Goal: Task Accomplishment & Management: Use online tool/utility

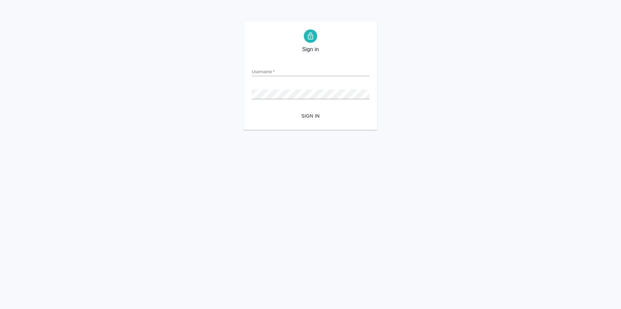
click at [290, 72] on input "Username   *" at bounding box center [310, 71] width 117 height 9
type input "v.zagorodnikh@awatera.com"
click at [302, 116] on span "Sign in" at bounding box center [310, 116] width 107 height 8
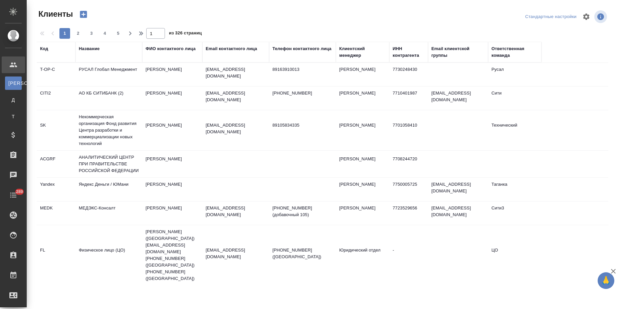
select select "RU"
click at [46, 51] on div "Код" at bounding box center [44, 48] width 8 height 7
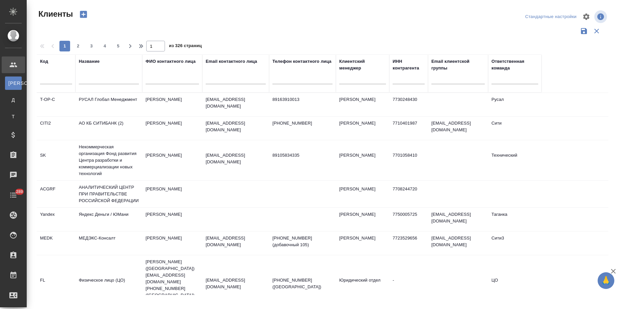
click at [47, 83] on input "text" at bounding box center [56, 80] width 32 height 8
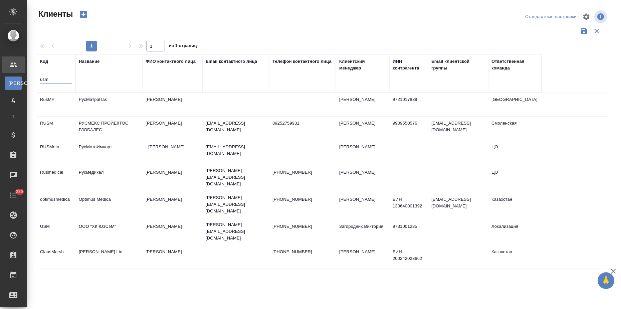
type input "usm"
click at [95, 220] on td "ООО "ХК ЮэСэМ"" at bounding box center [108, 231] width 67 height 23
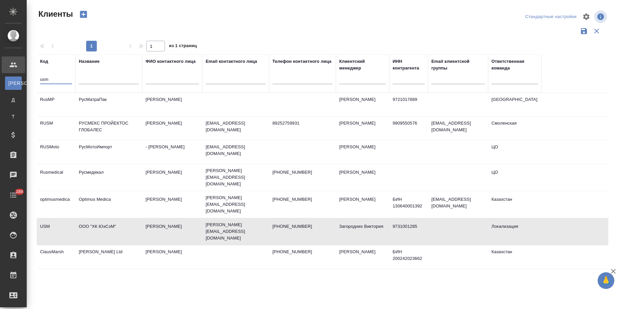
drag, startPoint x: 40, startPoint y: 81, endPoint x: 43, endPoint y: 76, distance: 5.6
click at [33, 81] on div "Клиенты Стандартные настройки 1 1 из 1 страниц Код usm Название ФИО контактного…" at bounding box center [325, 149] width 586 height 298
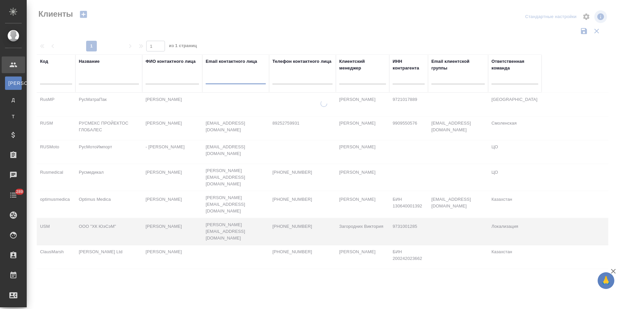
click at [227, 82] on input "text" at bounding box center [236, 80] width 60 height 8
paste input "bed@azot.net"
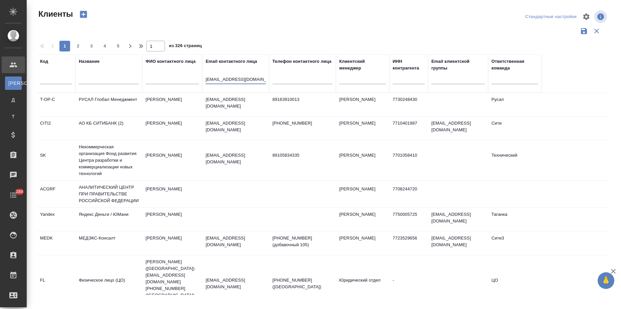
type input "bed@azot.net"
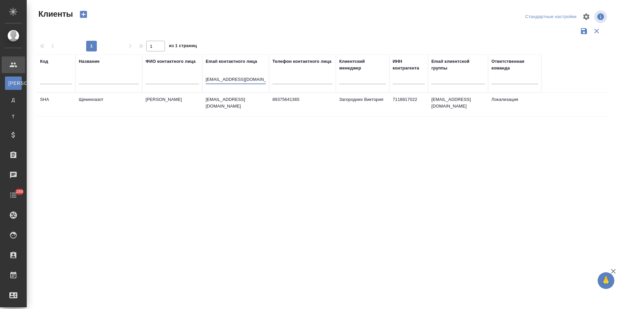
click at [100, 108] on td "Щекиноазот" at bounding box center [108, 104] width 67 height 23
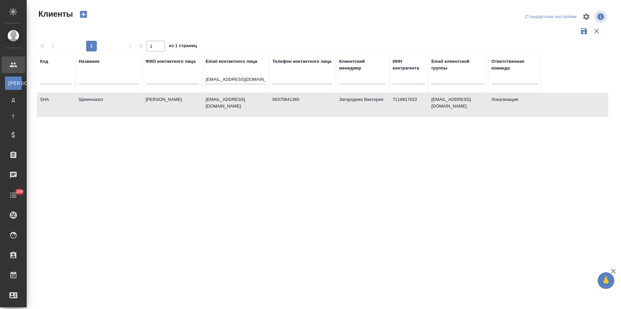
click at [100, 108] on td "Щекиноазот" at bounding box center [108, 104] width 67 height 23
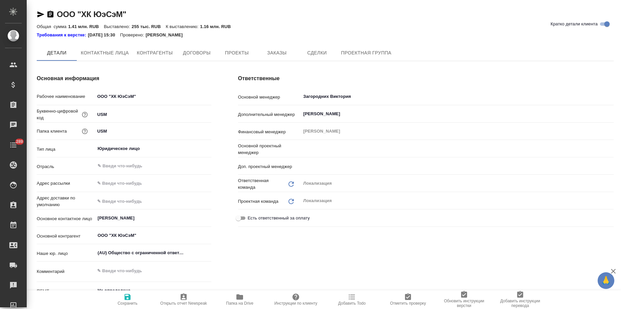
type input "Муталимов Марк"
type input "Третьякова Ольга"
type textarea "x"
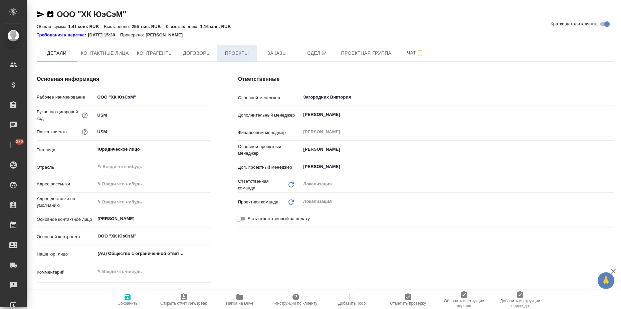
type textarea "x"
click at [267, 51] on span "Заказы" at bounding box center [277, 53] width 32 height 8
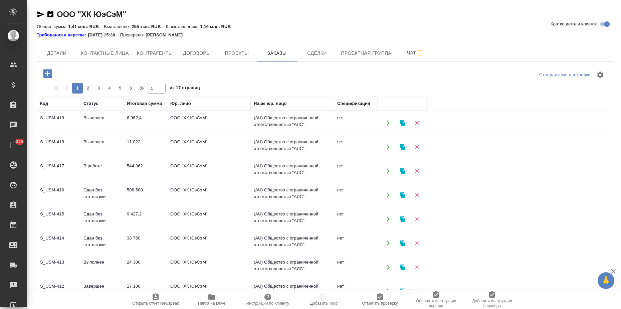
click at [136, 149] on td "11 022" at bounding box center [144, 146] width 43 height 23
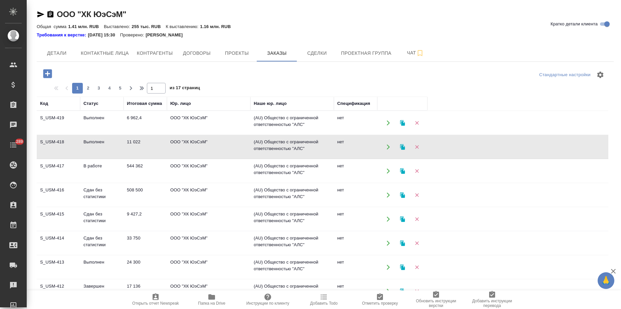
click at [136, 149] on td "11 022" at bounding box center [144, 146] width 43 height 23
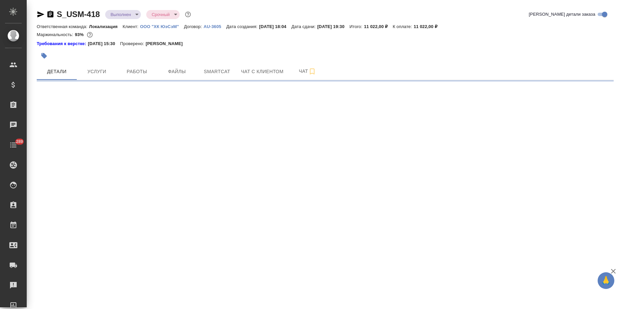
select select "RU"
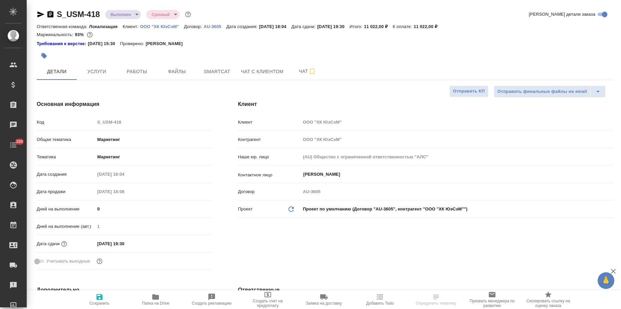
type textarea "x"
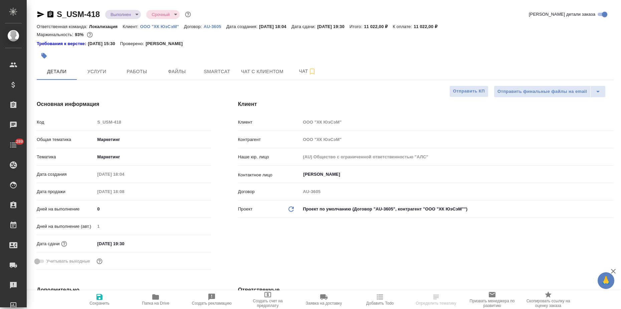
type textarea "x"
drag, startPoint x: 102, startPoint y: 13, endPoint x: 58, endPoint y: 11, distance: 44.7
click at [58, 11] on div "S_USM-418 Выполнен completed Срочный urgent" at bounding box center [114, 14] width 155 height 11
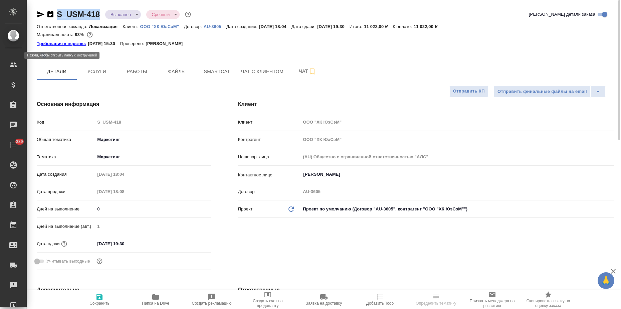
copy link "S_USM-418"
type textarea "x"
select select "RU"
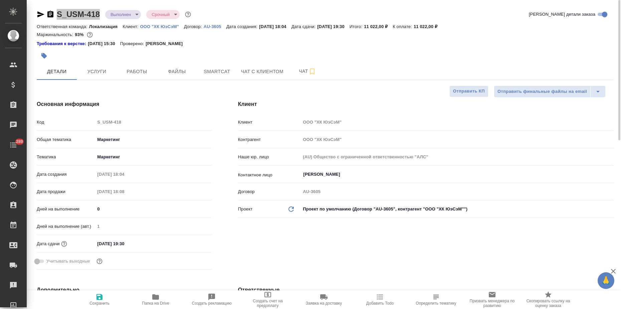
type textarea "x"
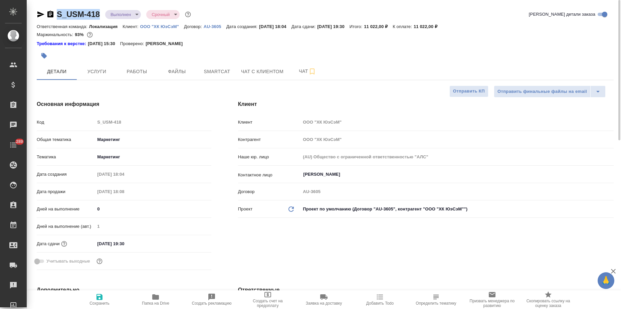
type textarea "x"
click at [91, 73] on span "Услуги" at bounding box center [97, 71] width 32 height 8
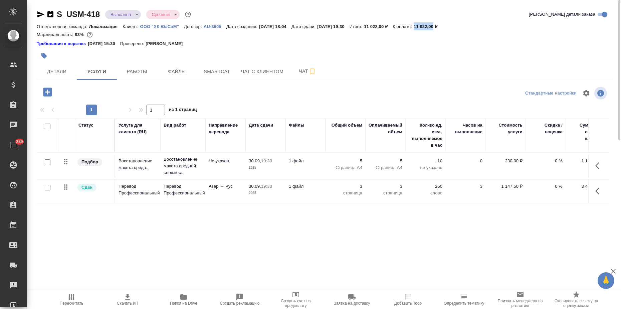
drag, startPoint x: 431, startPoint y: 27, endPoint x: 449, endPoint y: 27, distance: 17.7
click at [442, 27] on p "11 022,00 ₽" at bounding box center [427, 26] width 29 height 5
click at [224, 74] on span "Smartcat" at bounding box center [217, 71] width 32 height 8
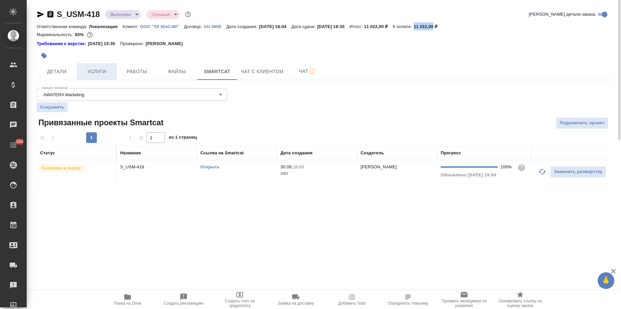
click at [98, 71] on span "Услуги" at bounding box center [97, 71] width 32 height 8
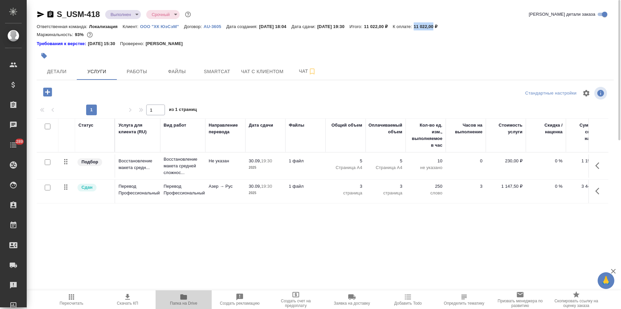
click at [184, 296] on icon "button" at bounding box center [183, 296] width 7 height 5
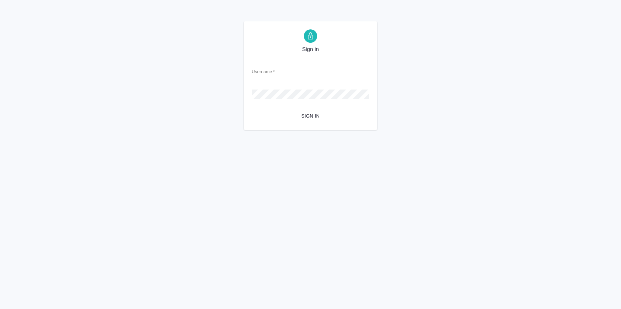
click at [260, 71] on input "Username   *" at bounding box center [310, 71] width 117 height 9
type input "[EMAIL_ADDRESS][DOMAIN_NAME]"
click at [252, 110] on button "Sign in" at bounding box center [310, 116] width 117 height 12
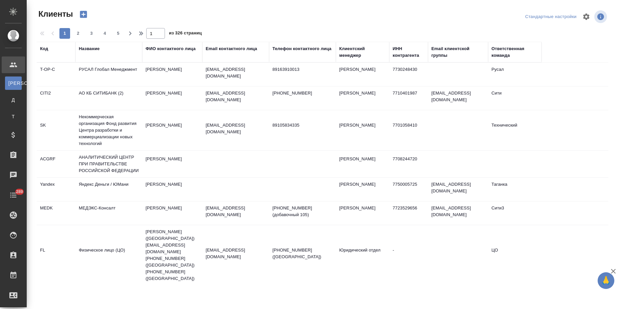
select select "RU"
click at [41, 49] on div "Код" at bounding box center [44, 48] width 8 height 7
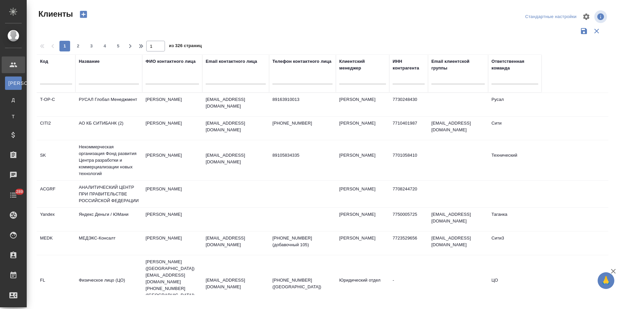
click at [46, 80] on input "text" at bounding box center [56, 80] width 32 height 8
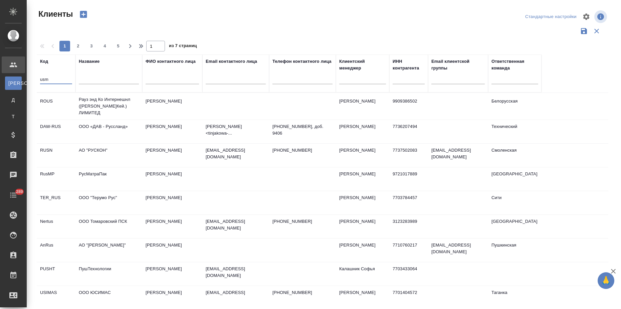
type input "usm"
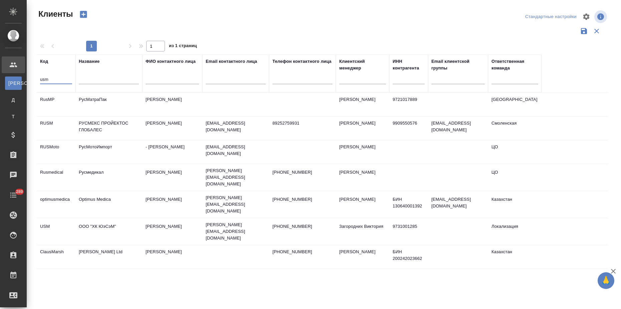
click at [82, 220] on td "ООО "ХК ЮэСэМ"" at bounding box center [108, 231] width 67 height 23
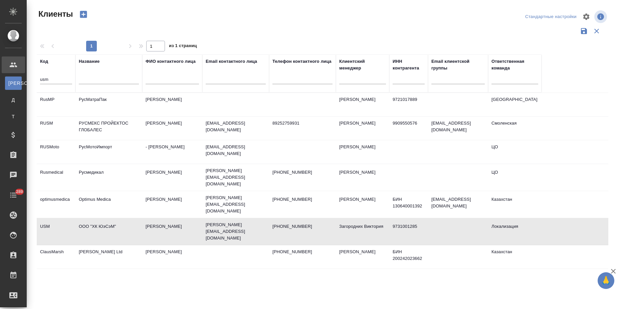
click at [82, 220] on td "ООО "ХК ЮэСэМ"" at bounding box center [108, 231] width 67 height 23
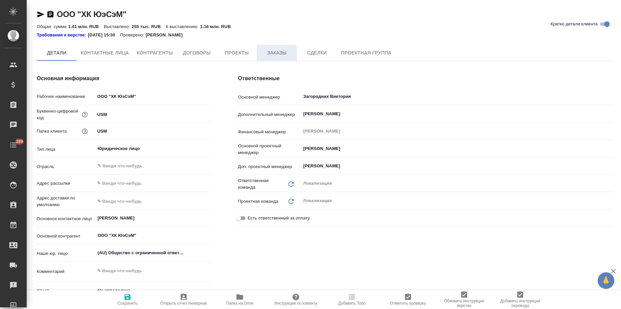
click at [281, 47] on button "Заказы" at bounding box center [277, 53] width 40 height 16
type textarea "x"
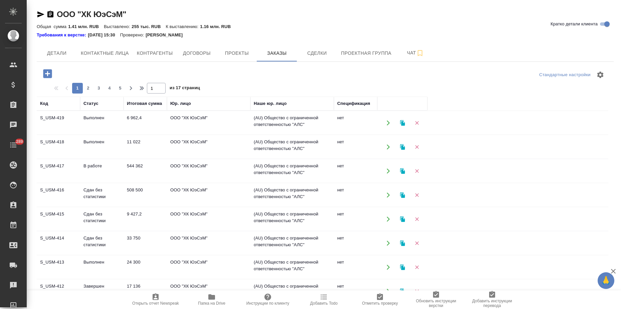
click at [168, 179] on td "ООО "ХК ЮэСэМ"" at bounding box center [208, 170] width 83 height 23
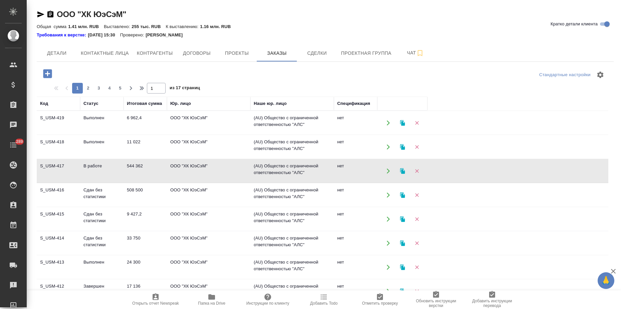
click at [168, 179] on td "ООО "ХК ЮэСэМ"" at bounding box center [208, 170] width 83 height 23
click at [148, 146] on td "11 022" at bounding box center [144, 146] width 43 height 23
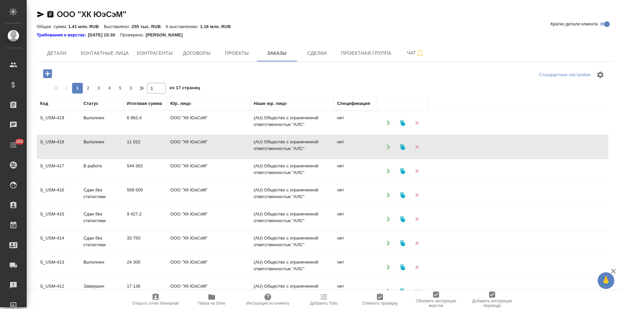
click at [148, 146] on td "11 022" at bounding box center [144, 146] width 43 height 23
click at [92, 120] on td "Выполнен" at bounding box center [101, 122] width 43 height 23
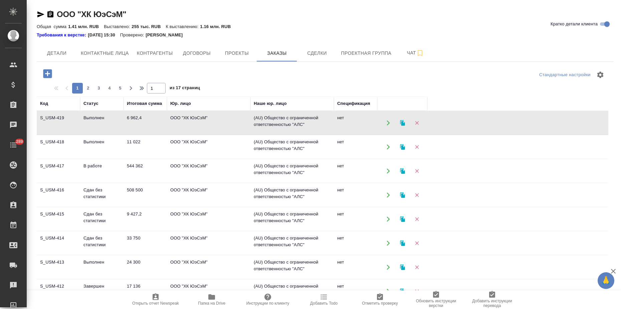
click at [92, 120] on td "Выполнен" at bounding box center [101, 122] width 43 height 23
click at [193, 123] on td "ООО "ХК ЮэСэМ"" at bounding box center [208, 122] width 83 height 23
click at [156, 125] on td "6 962,4" at bounding box center [144, 122] width 43 height 23
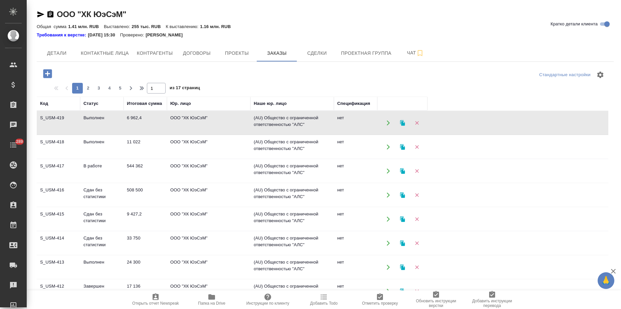
click at [188, 125] on td "ООО "ХК ЮэСэМ"" at bounding box center [208, 122] width 83 height 23
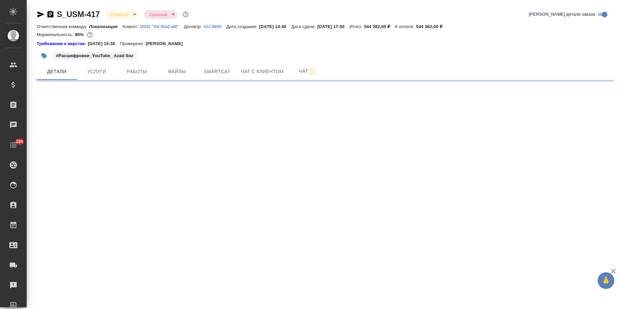
select select "RU"
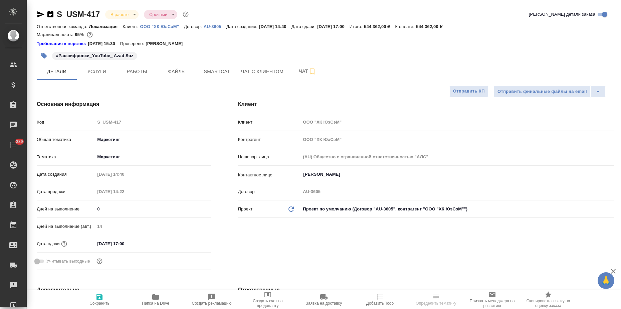
type textarea "x"
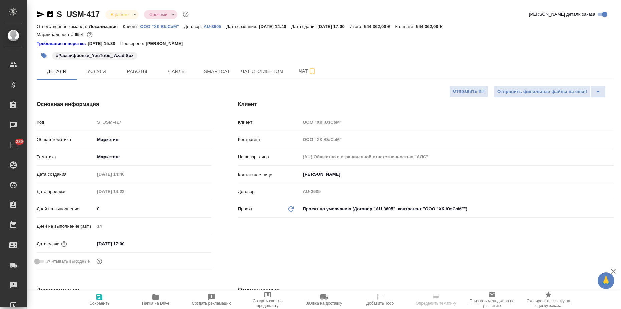
type textarea "x"
click at [435, 26] on p "544 362,00 ₽" at bounding box center [431, 26] width 31 height 5
type textarea "x"
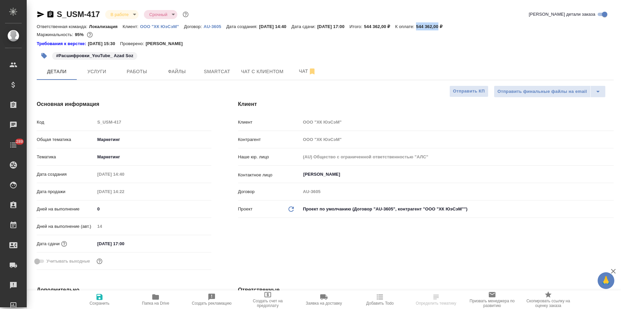
drag, startPoint x: 433, startPoint y: 25, endPoint x: 328, endPoint y: 55, distance: 109.2
click at [447, 26] on p "544 362,00 ₽" at bounding box center [431, 26] width 31 height 5
copy p "544 362,00"
type textarea "x"
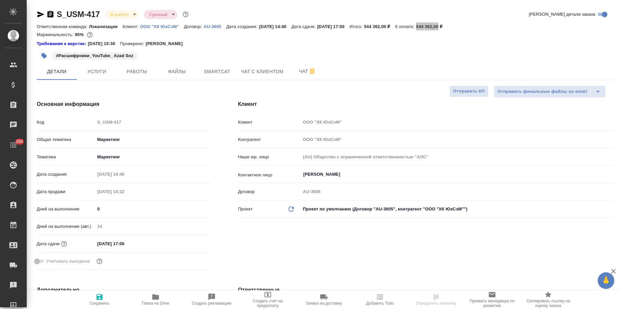
type textarea "x"
select select "RU"
type textarea "x"
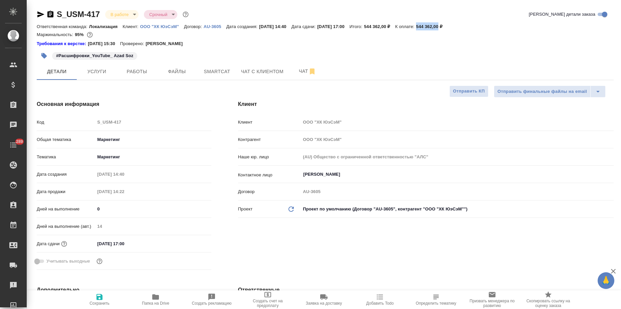
type textarea "x"
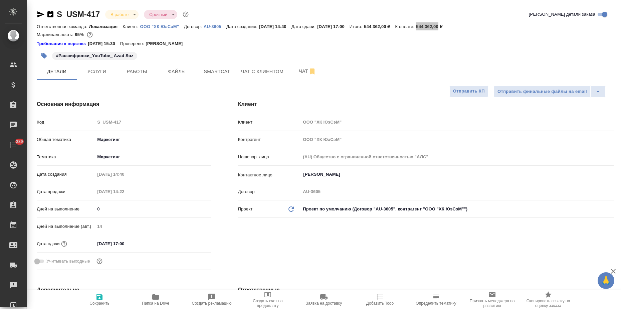
type textarea "x"
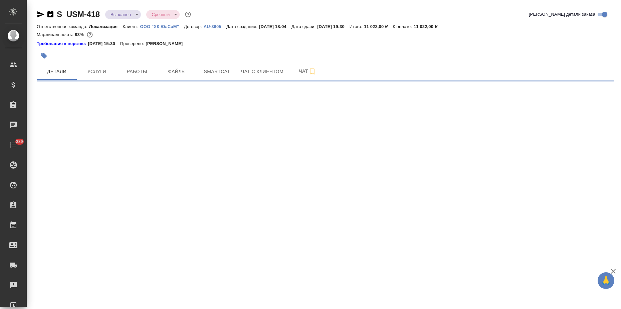
select select "RU"
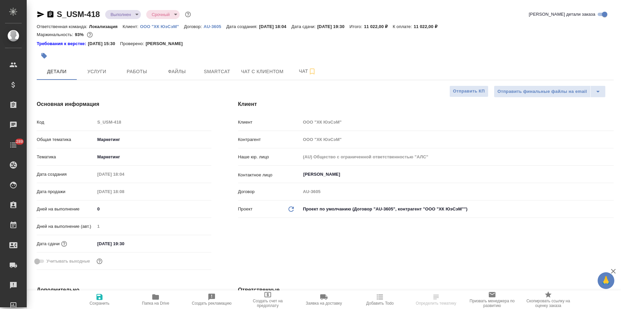
type textarea "x"
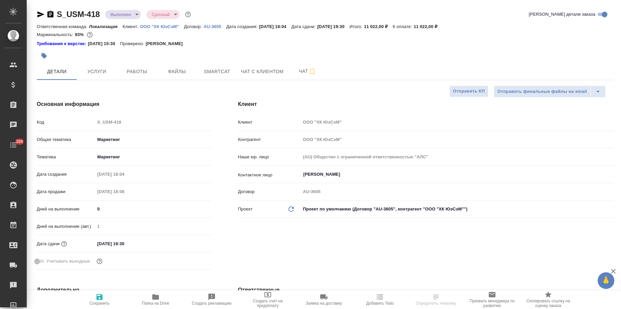
type textarea "x"
click at [136, 16] on body "🙏 .cls-1 fill:#fff; AWATERA Zagorodnikh Viktoria Клиенты Спецификации Заказы Ча…" at bounding box center [310, 154] width 621 height 309
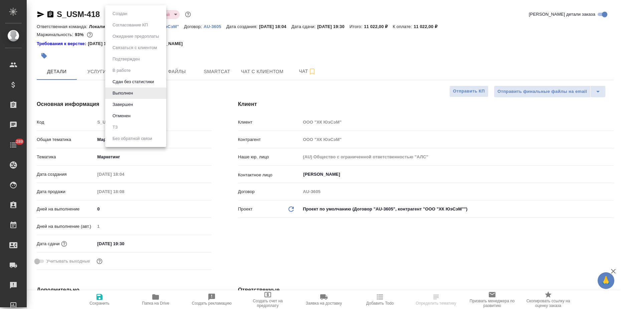
click at [244, 54] on div at bounding box center [310, 154] width 621 height 309
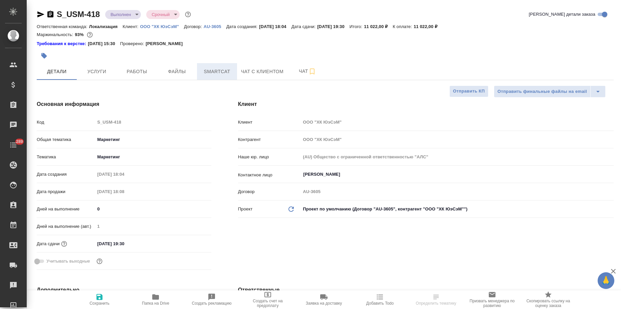
click at [211, 75] on span "Smartcat" at bounding box center [217, 71] width 32 height 8
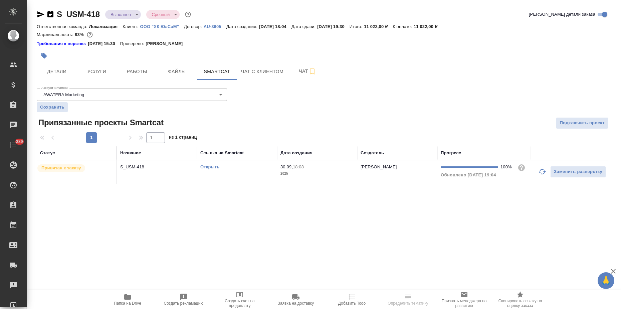
click at [217, 169] on link "Открыть" at bounding box center [209, 166] width 19 height 5
click at [126, 15] on body "🙏 .cls-1 fill:#fff; AWATERA Zagorodnikh Viktoria Клиенты Спецификации Заказы 0 …" at bounding box center [310, 154] width 621 height 309
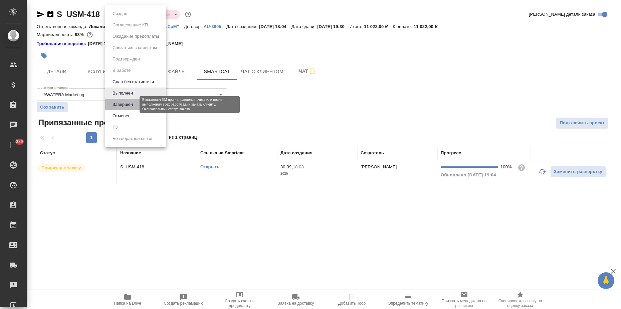
click at [122, 102] on button "Завершен" at bounding box center [122, 104] width 24 height 7
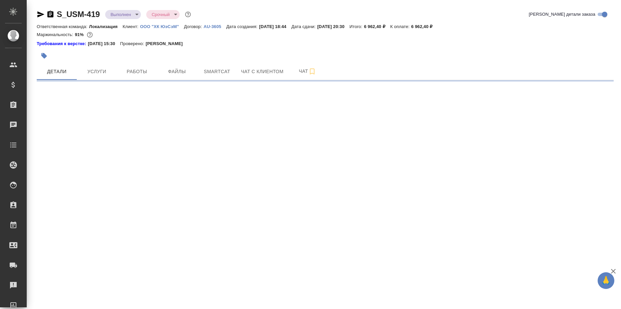
select select "RU"
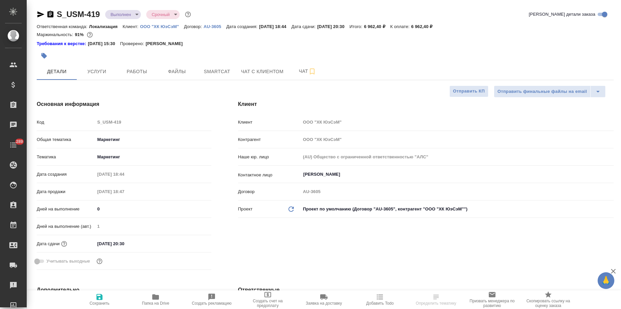
type textarea "x"
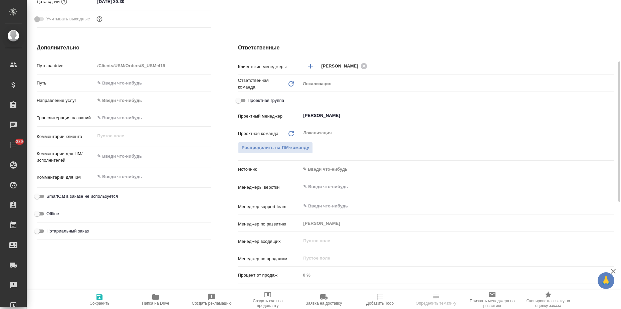
type textarea "x"
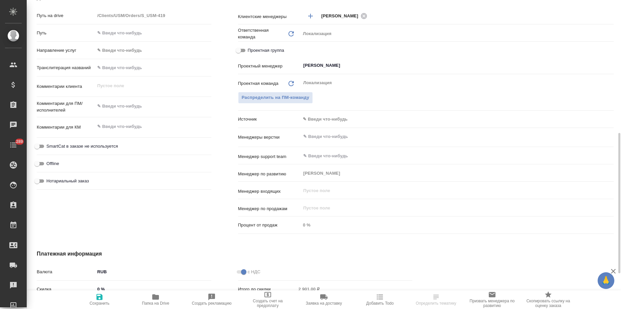
scroll to position [0, 0]
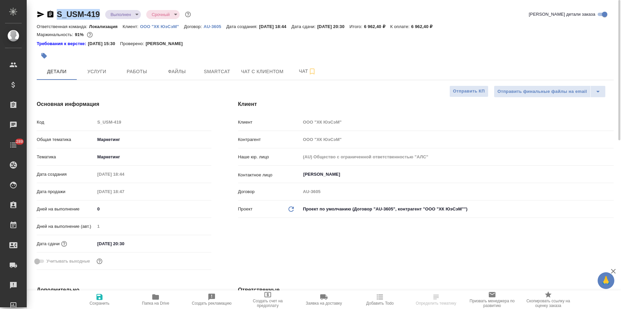
drag, startPoint x: 101, startPoint y: 14, endPoint x: 58, endPoint y: 13, distance: 43.0
click at [58, 13] on div "S_USM-419 Выполнен completed Срочный urgent" at bounding box center [114, 14] width 155 height 11
copy link "S_USM-419"
type textarea "x"
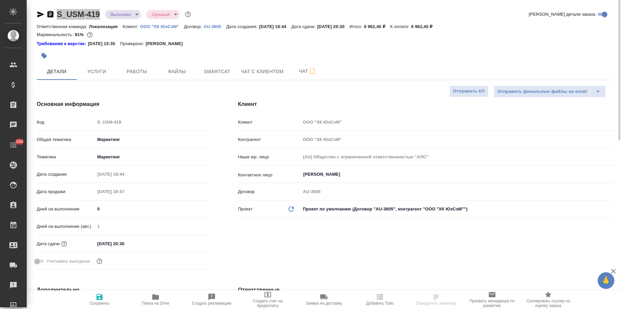
type textarea "x"
select select "RU"
type textarea "x"
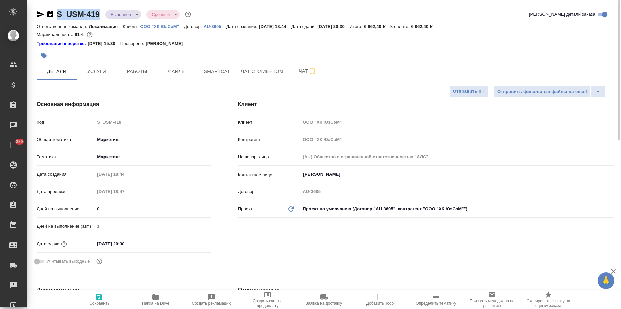
type textarea "x"
click at [177, 69] on span "Файлы" at bounding box center [177, 71] width 32 height 8
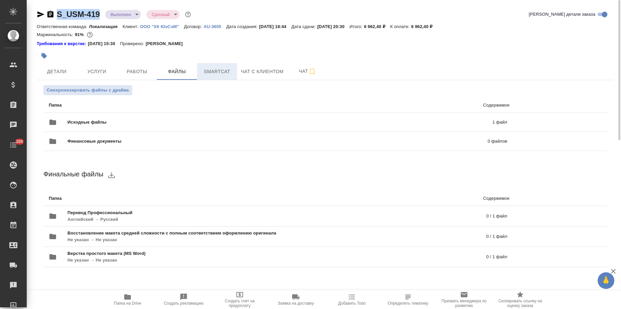
click at [205, 69] on span "Smartcat" at bounding box center [217, 71] width 32 height 8
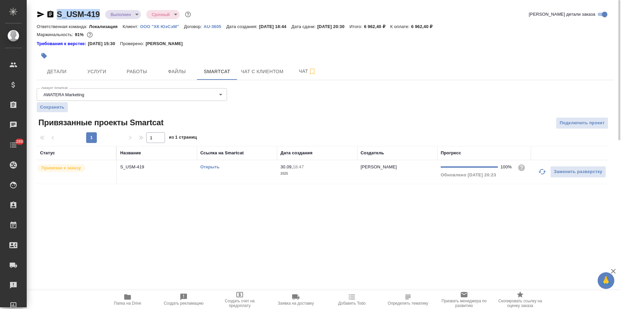
click at [212, 167] on link "Открыть" at bounding box center [209, 166] width 19 height 5
drag, startPoint x: 427, startPoint y: 26, endPoint x: 445, endPoint y: 28, distance: 17.8
click at [445, 28] on div "Ответственная команда: Локализация Клиент: ООО "ХК ЮэСэМ" Договор: AU-3605 Дата…" at bounding box center [325, 26] width 577 height 8
copy p "6 962,40"
click at [106, 75] on span "Услуги" at bounding box center [97, 71] width 32 height 8
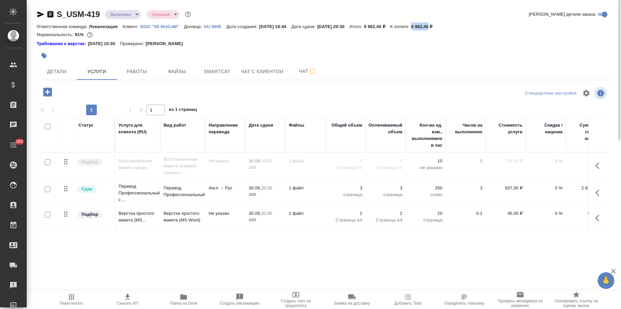
click at [112, 15] on body "🙏 .cls-1 fill:#fff; AWATERA Zagorodnikh Viktoria Клиенты Спецификации Заказы 0 …" at bounding box center [310, 154] width 621 height 309
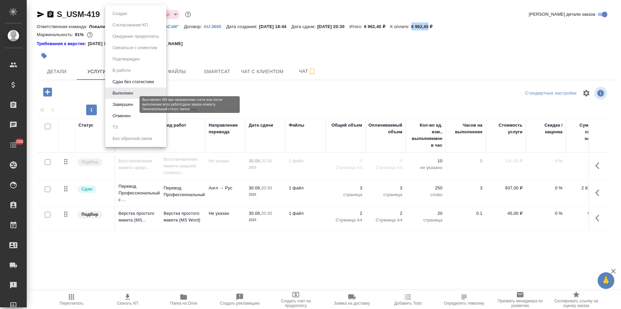
drag, startPoint x: 124, startPoint y: 104, endPoint x: 181, endPoint y: 47, distance: 80.9
click at [124, 104] on button "Завершен" at bounding box center [122, 104] width 24 height 7
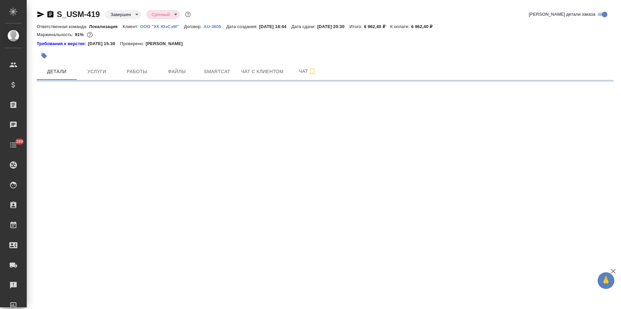
select select "RU"
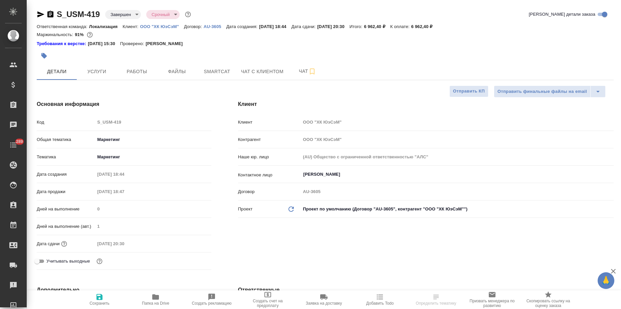
type textarea "x"
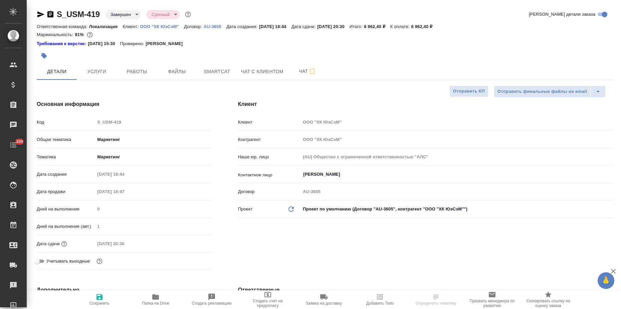
type textarea "x"
click at [97, 67] on span "Услуги" at bounding box center [97, 71] width 32 height 8
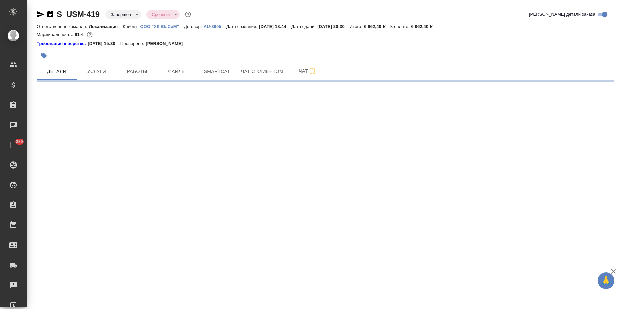
select select "RU"
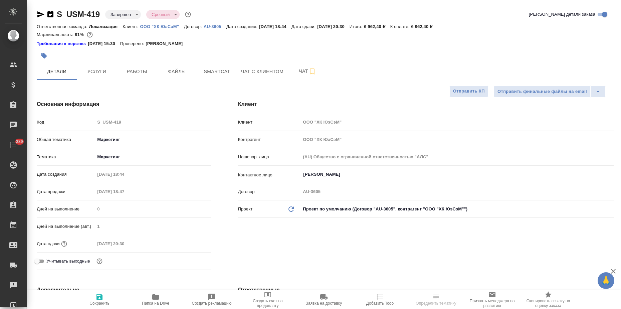
type textarea "x"
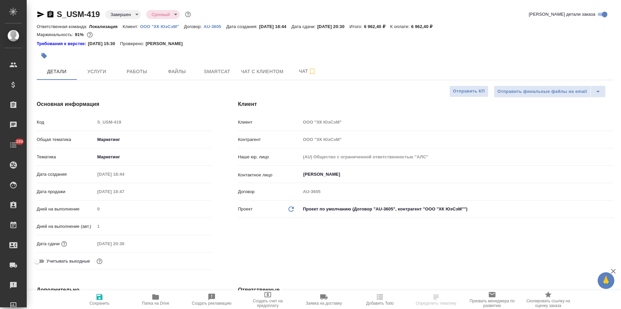
type textarea "x"
click at [89, 78] on button "Услуги" at bounding box center [97, 71] width 40 height 17
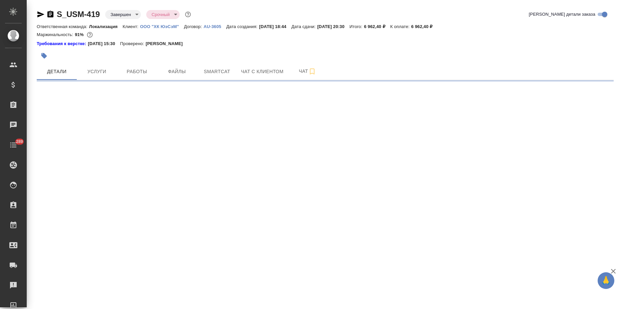
select select "RU"
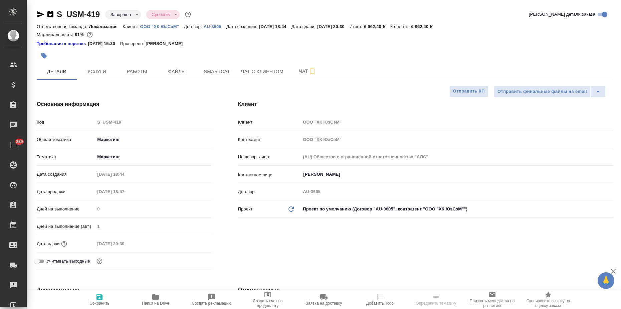
type textarea "x"
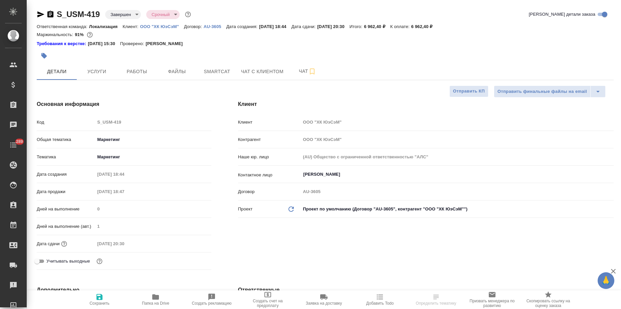
type textarea "x"
click at [153, 297] on icon "button" at bounding box center [155, 296] width 7 height 5
type textarea "x"
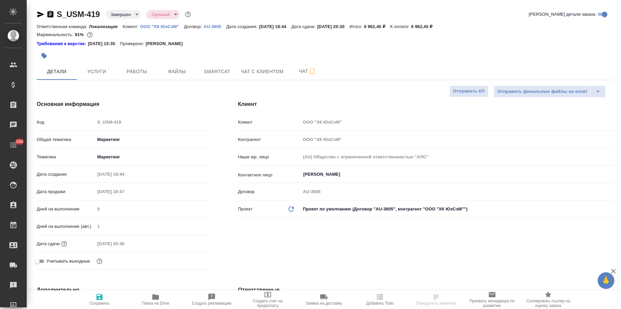
select select "RU"
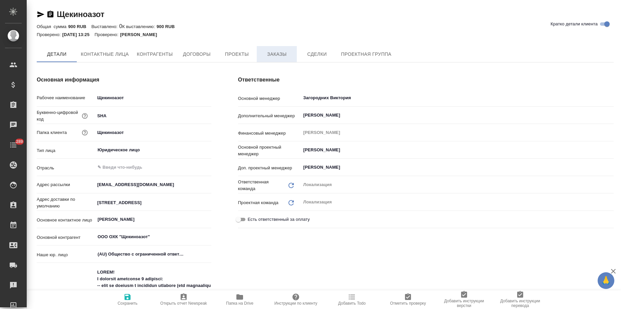
click at [278, 53] on span "Заказы" at bounding box center [277, 54] width 32 height 8
type textarea "x"
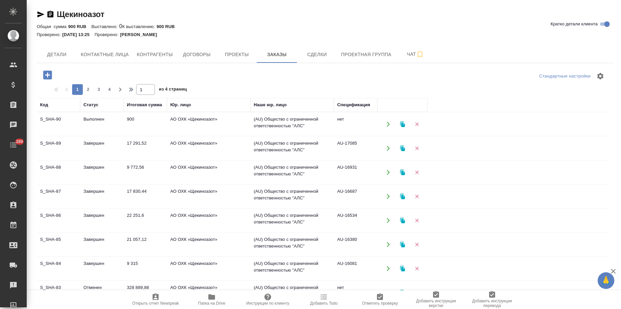
click at [398, 124] on button "button" at bounding box center [402, 124] width 14 height 14
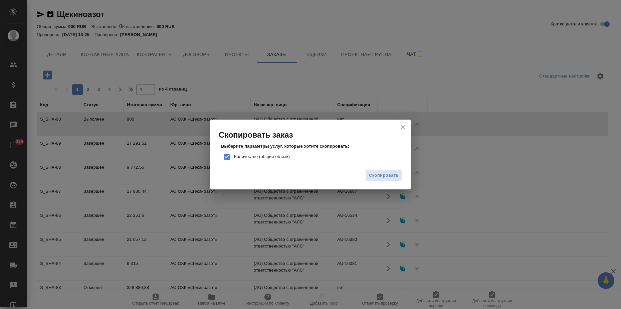
click at [230, 154] on input "Количество (общий объем)" at bounding box center [227, 156] width 14 height 14
checkbox input "false"
click at [356, 172] on div "Скопировать" at bounding box center [310, 177] width 200 height 23
click at [369, 173] on span "Скопировать" at bounding box center [384, 175] width 30 height 8
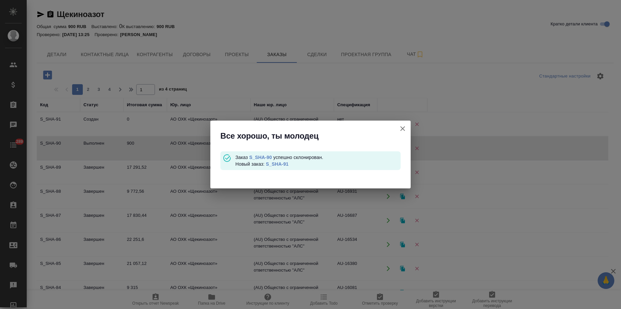
click at [286, 162] on link "S_SHA-91" at bounding box center [277, 163] width 23 height 5
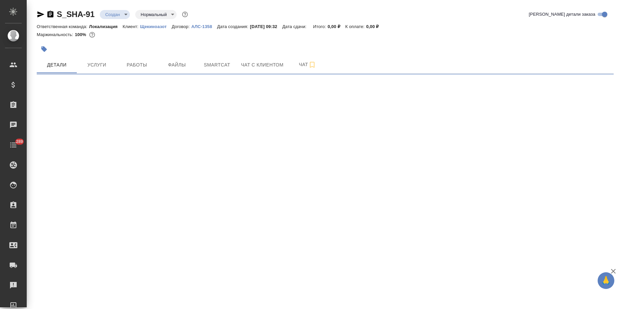
select select "RU"
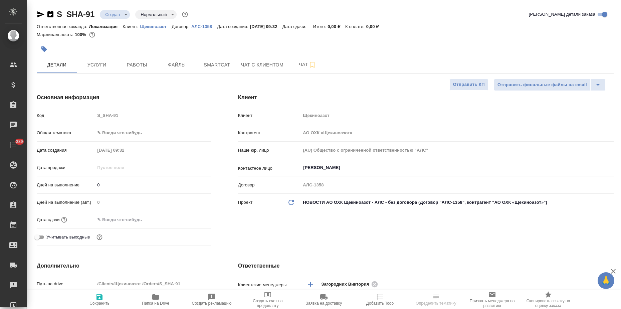
type textarea "x"
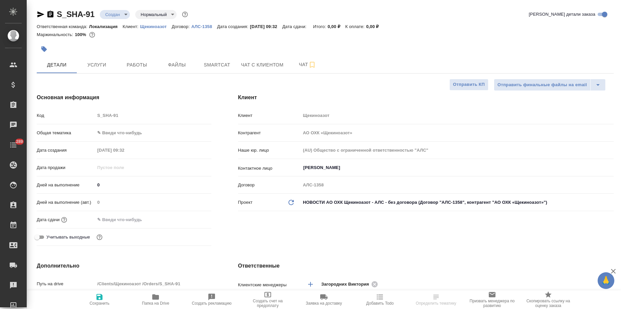
type textarea "x"
click at [132, 133] on body "🙏 .cls-1 fill:#fff; AWATERA Zagorodnikh [PERSON_NAME] Спецификации Заказы Чаты …" at bounding box center [310, 154] width 621 height 309
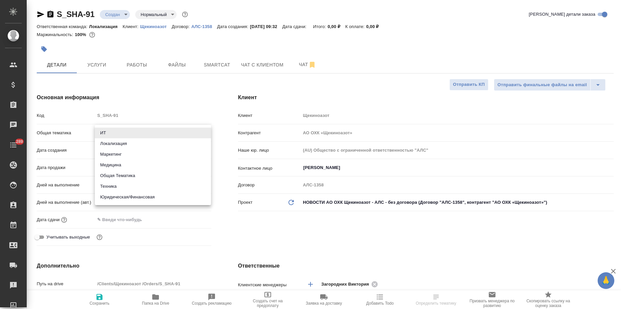
click at [121, 157] on li "Маркетинг" at bounding box center [153, 154] width 116 height 11
type input "marketing"
type textarea "x"
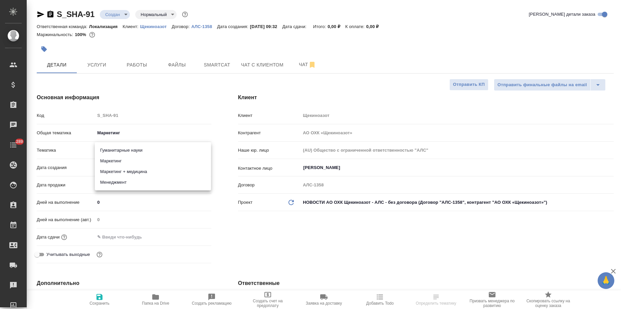
click at [120, 153] on body "🙏 .cls-1 fill:#fff; AWATERA Zagorodnikh [PERSON_NAME] Спецификации Заказы Чаты …" at bounding box center [310, 154] width 621 height 309
click at [116, 165] on li "Маркетинг" at bounding box center [153, 160] width 116 height 11
type textarea "x"
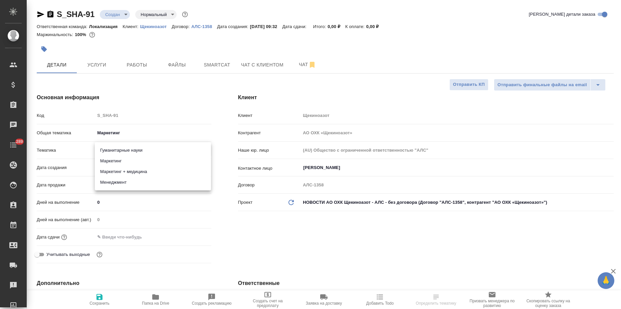
type input "5a8b8b956a9677013d343d63"
click at [103, 305] on span "Сохранить" at bounding box center [99, 303] width 20 height 5
type textarea "x"
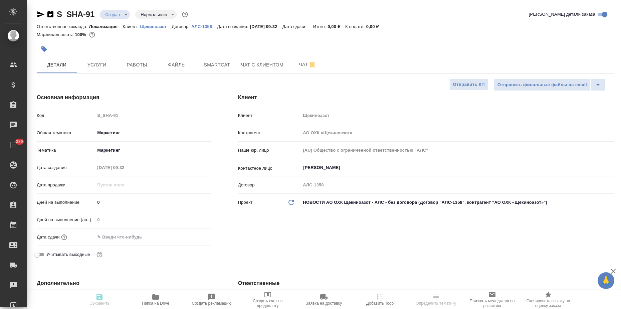
type textarea "x"
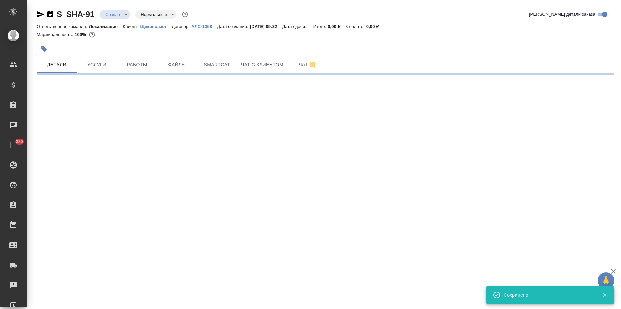
select select "RU"
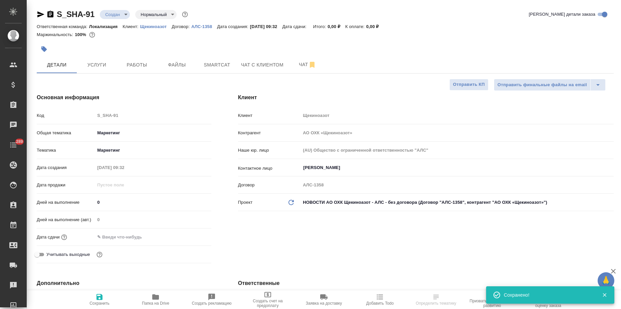
type textarea "x"
click at [168, 65] on span "Файлы" at bounding box center [177, 65] width 32 height 8
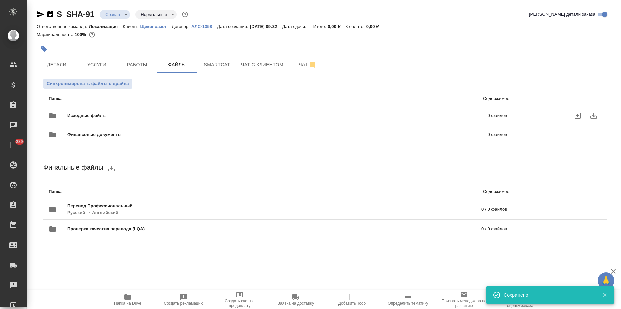
click at [92, 119] on div "Исходные файлы 0 файлов" at bounding box center [278, 115] width 458 height 16
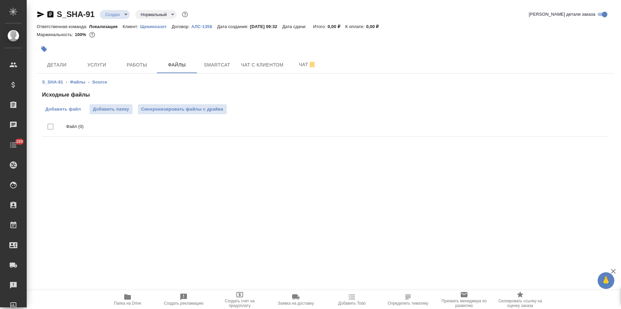
click at [64, 106] on span "Добавить файл" at bounding box center [62, 109] width 35 height 7
click at [0, 0] on input "Добавить файл" at bounding box center [0, 0] width 0 height 0
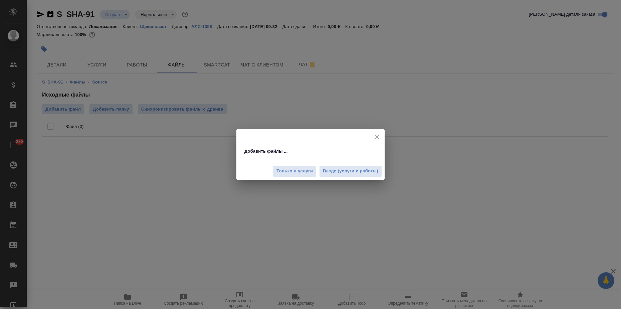
click at [364, 171] on span "Везде (услуги и работы)" at bounding box center [350, 171] width 55 height 8
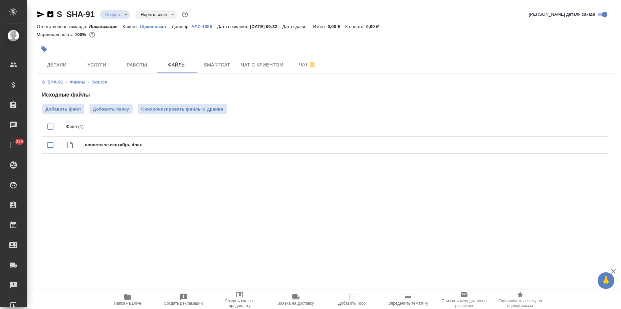
click at [91, 65] on span "Услуги" at bounding box center [97, 65] width 32 height 8
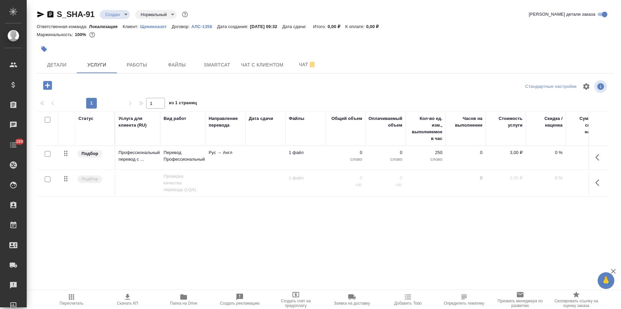
click at [48, 152] on input "checkbox" at bounding box center [48, 154] width 6 height 6
checkbox input "true"
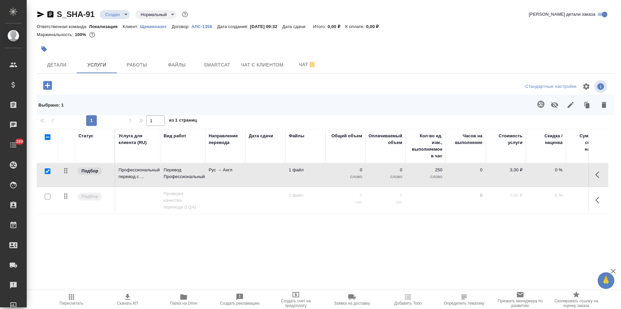
click at [539, 104] on icon "button" at bounding box center [540, 103] width 7 height 7
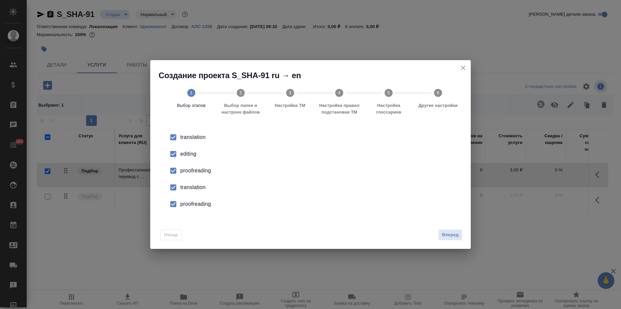
click at [195, 145] on li "editing" at bounding box center [310, 153] width 299 height 17
click at [193, 174] on div "proofreading" at bounding box center [317, 170] width 274 height 8
click at [192, 186] on div "translation" at bounding box center [317, 187] width 274 height 8
click at [193, 197] on li "proofreading" at bounding box center [310, 204] width 299 height 17
click at [450, 230] on button "Вперед" at bounding box center [450, 235] width 24 height 12
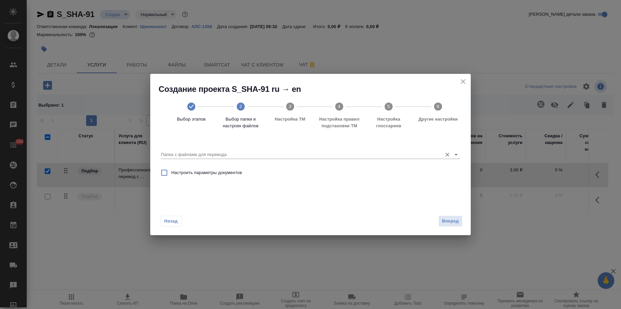
click at [350, 150] on input "Папка с файлами для перевода" at bounding box center [300, 154] width 278 height 8
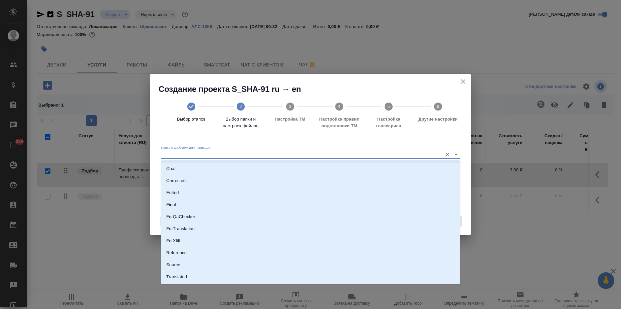
scroll to position [35, 0]
click at [176, 258] on li "Source" at bounding box center [310, 253] width 299 height 12
type input "Source"
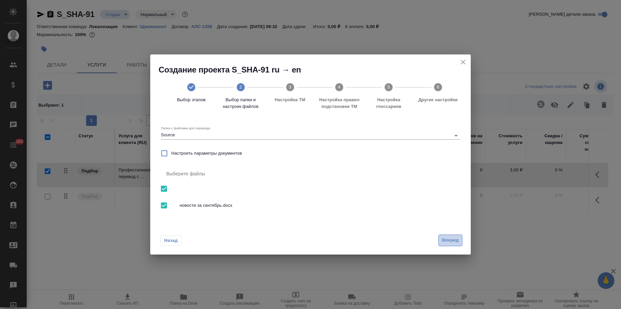
click at [456, 245] on button "Вперед" at bounding box center [450, 240] width 24 height 12
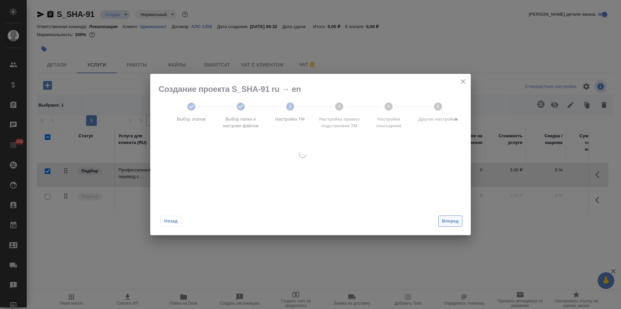
click at [445, 218] on span "Вперед" at bounding box center [450, 221] width 17 height 8
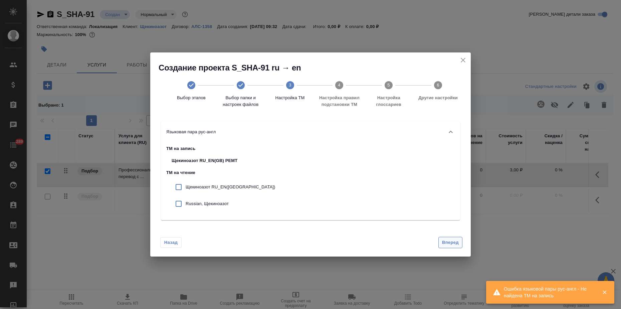
click at [449, 239] on span "Вперед" at bounding box center [450, 243] width 17 height 8
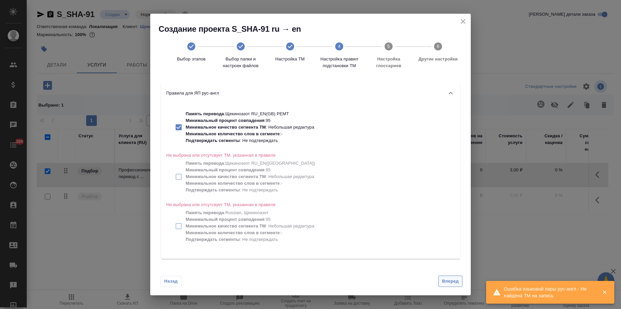
click at [448, 283] on span "Вперед" at bounding box center [450, 281] width 17 height 8
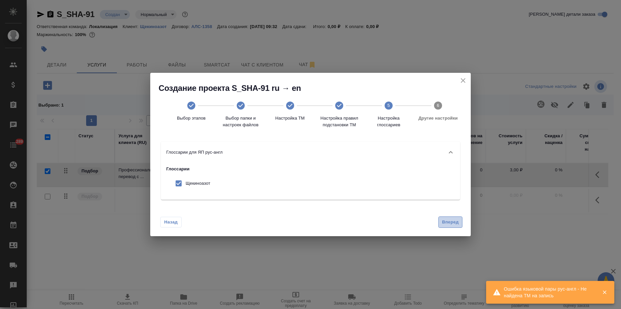
click at [450, 225] on span "Вперед" at bounding box center [450, 222] width 17 height 8
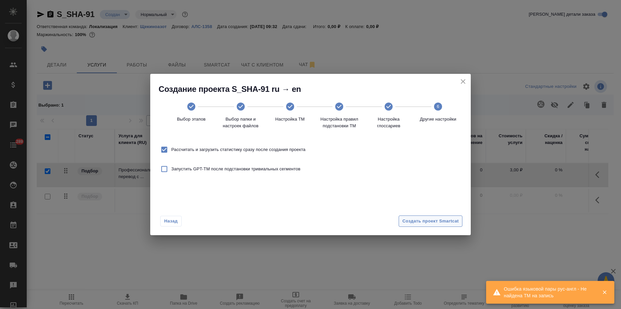
click at [450, 218] on span "Создать проект Smartcat" at bounding box center [430, 221] width 56 height 8
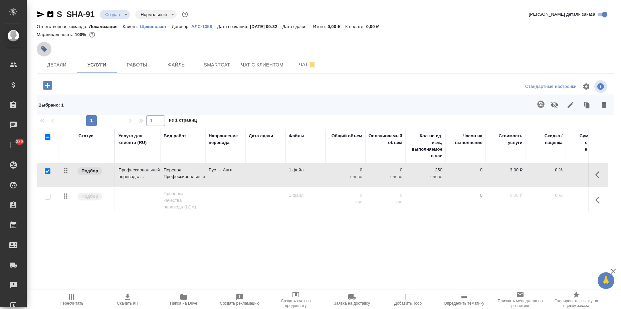
click at [46, 50] on icon "button" at bounding box center [44, 49] width 7 height 7
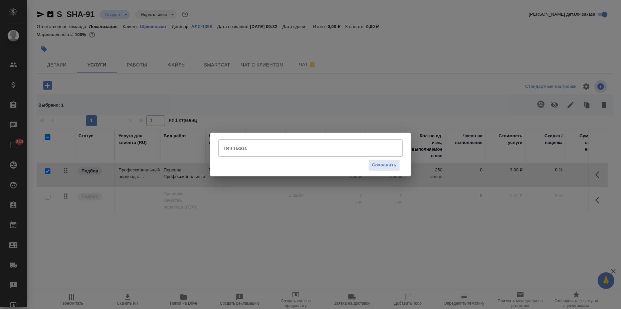
click at [261, 148] on input "Тэги заказа" at bounding box center [303, 147] width 165 height 11
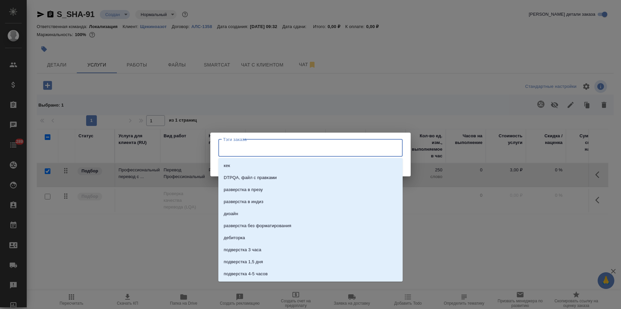
paste input "новости за сентябрь"
type input "новости за сентябрь"
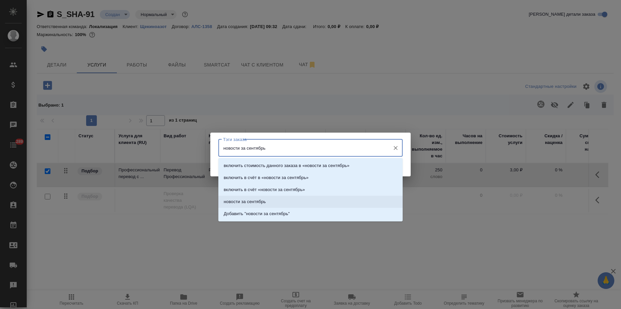
click at [262, 205] on p "новости за сентябрь" at bounding box center [245, 201] width 42 height 7
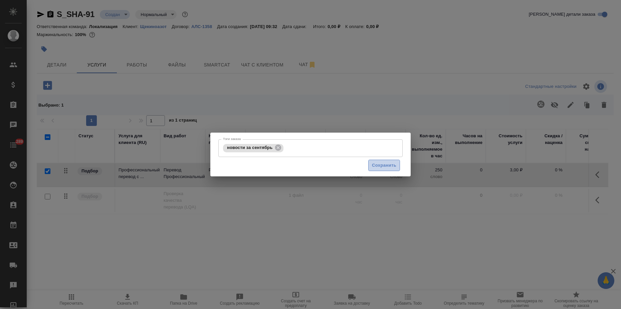
click at [392, 168] on span "Сохранить" at bounding box center [384, 165] width 24 height 8
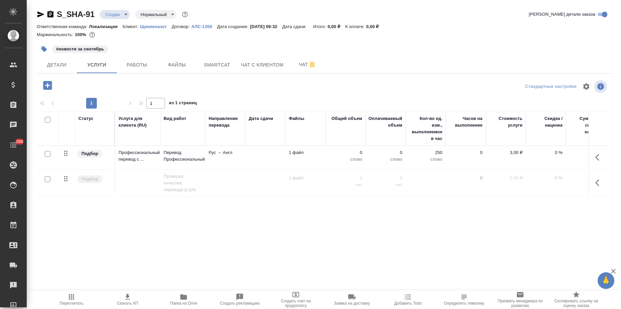
click at [145, 167] on td "Профессиональный перевод с ..." at bounding box center [137, 157] width 45 height 23
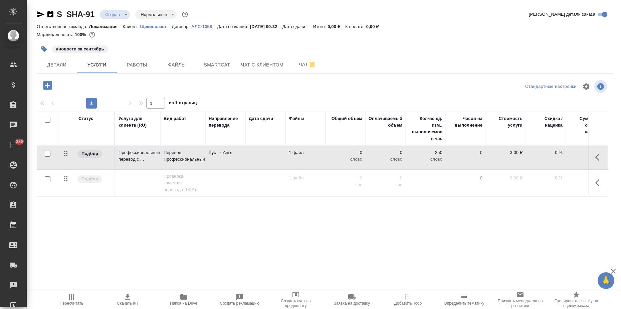
click at [145, 167] on td "Профессиональный перевод с ..." at bounding box center [137, 157] width 45 height 23
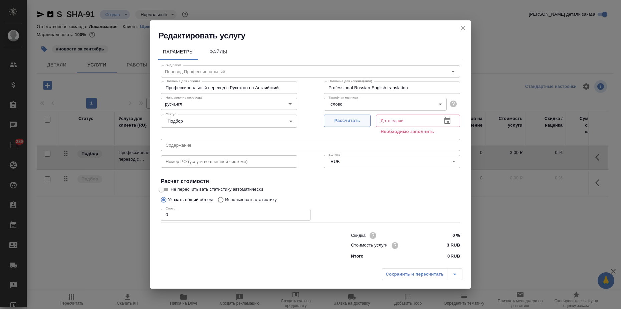
click at [345, 120] on span "Рассчитать" at bounding box center [346, 121] width 39 height 8
type input "01.10.2025 09:34"
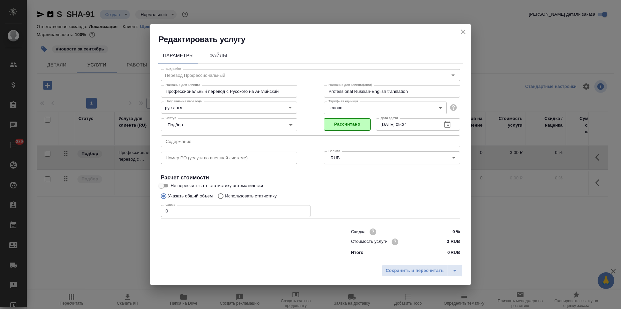
click at [237, 195] on p "Использовать статистику" at bounding box center [251, 196] width 52 height 7
click at [219, 195] on input "Использовать статистику" at bounding box center [219, 196] width 11 height 13
radio input "true"
radio input "false"
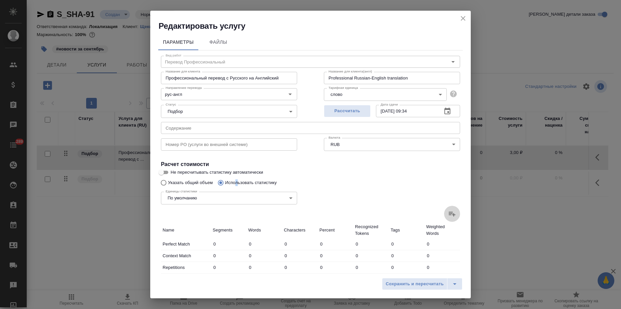
click at [451, 212] on label at bounding box center [452, 214] width 16 height 16
click at [0, 0] on input "file" at bounding box center [0, 0] width 0 height 0
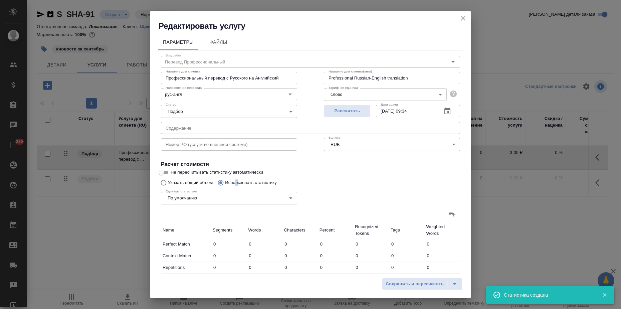
type input "1"
type input "8"
type input "1"
type input "12"
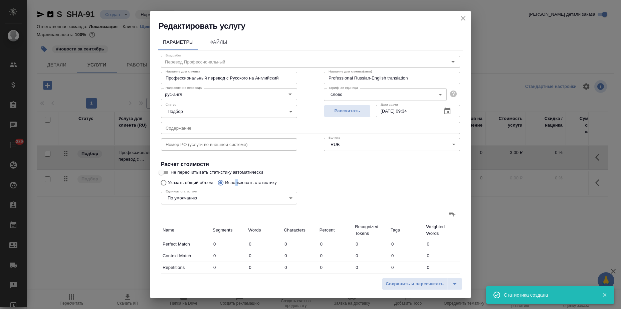
type input "116"
type input "1"
type input "4"
type input "35"
type input "1"
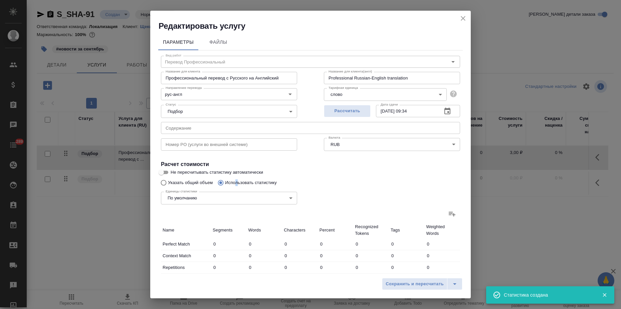
type input "24"
type input "193"
type input "3"
type input "40"
type input "343"
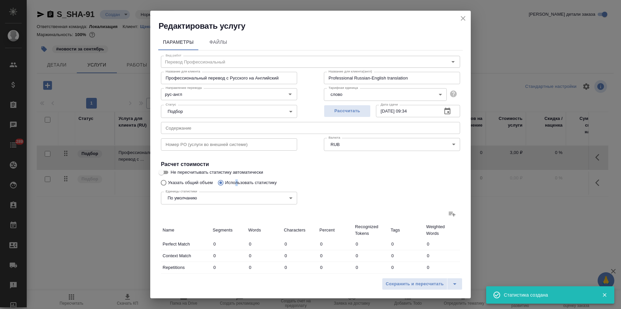
type input "269"
type input "4516"
type input "36578"
type input "275"
type input "4596"
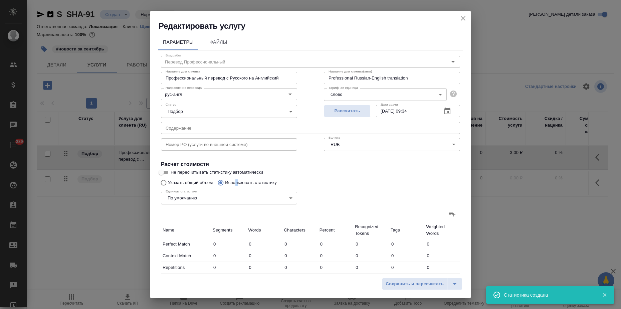
type input "37265"
type input "276"
type input "4597"
type input "37273"
click at [398, 281] on span "Сохранить и пересчитать" at bounding box center [414, 284] width 58 height 8
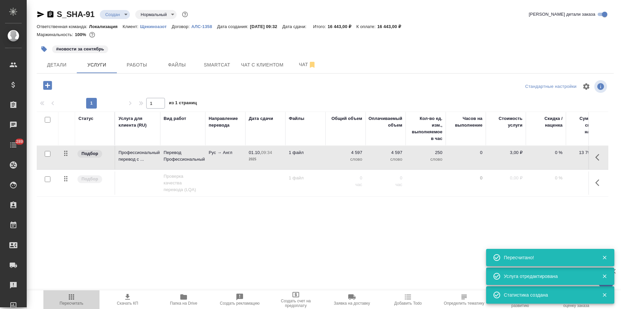
click at [73, 302] on span "Пересчитать" at bounding box center [72, 303] width 24 height 5
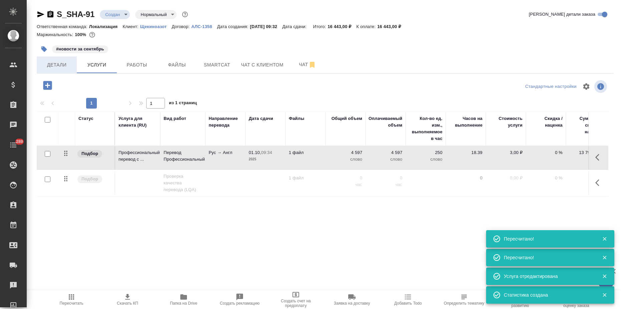
click at [59, 61] on span "Детали" at bounding box center [57, 65] width 32 height 8
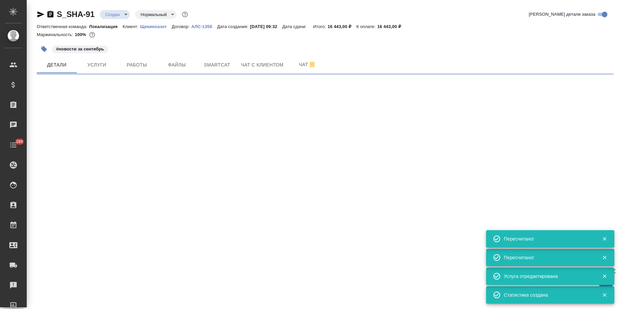
select select "RU"
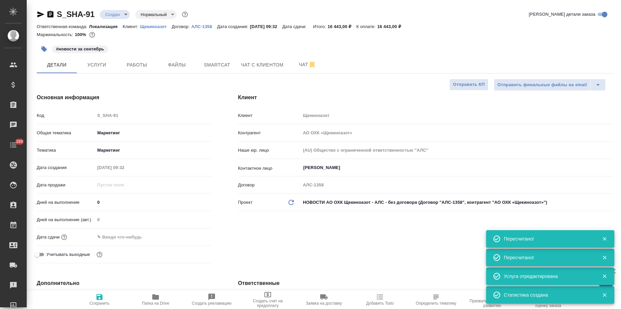
type textarea "x"
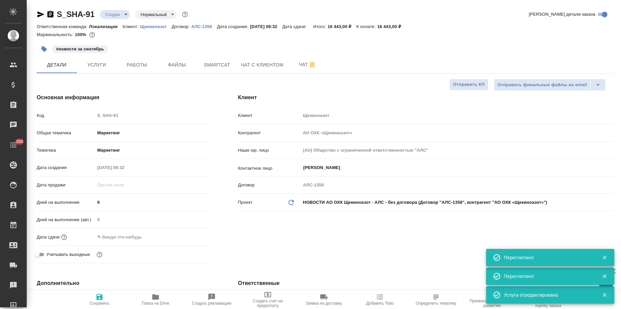
click at [122, 240] on input "text" at bounding box center [124, 237] width 58 height 10
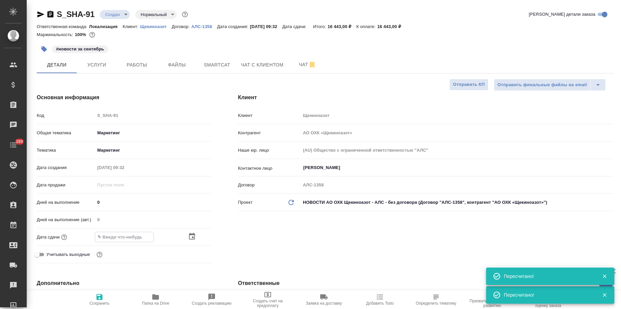
click at [191, 235] on icon "button" at bounding box center [192, 236] width 8 height 8
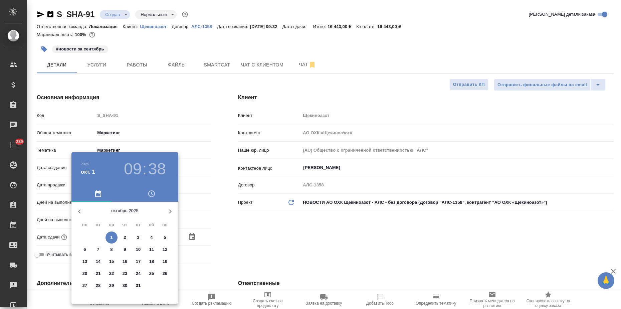
click at [86, 249] on span "6" at bounding box center [85, 249] width 12 height 7
type input "06.10.2025 09:38"
type textarea "x"
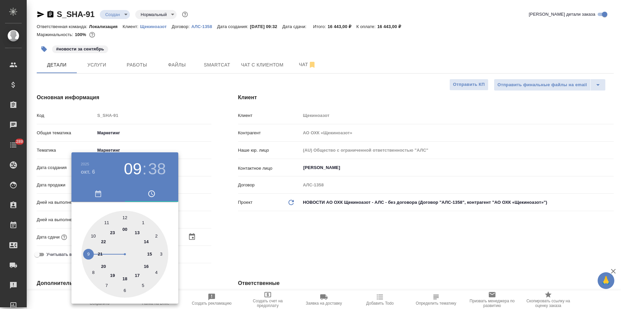
click at [137, 274] on div at bounding box center [124, 254] width 87 height 87
type input "06.10.2025 17:38"
type textarea "x"
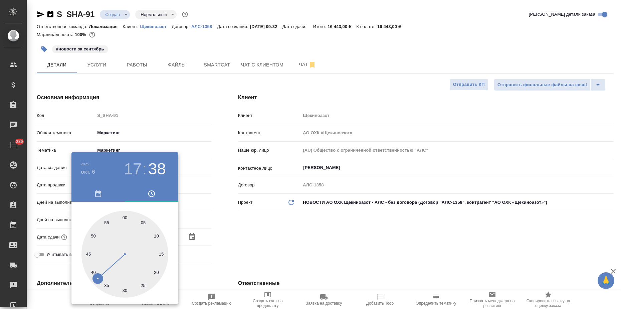
click at [124, 219] on div at bounding box center [124, 254] width 87 height 87
type input "06.10.2025 17:00"
type textarea "x"
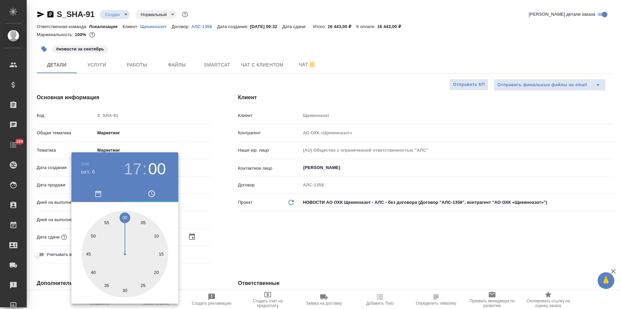
drag, startPoint x: 241, startPoint y: 220, endPoint x: 78, endPoint y: 306, distance: 184.5
click at [241, 220] on div at bounding box center [310, 154] width 621 height 309
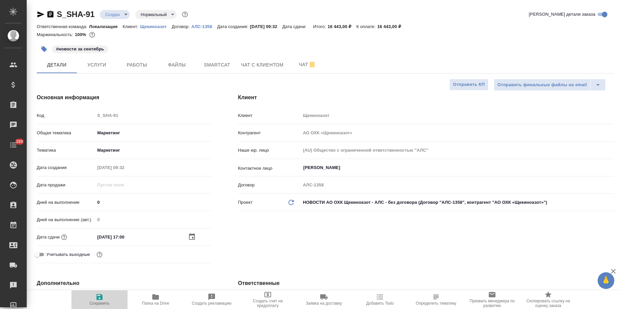
click at [95, 301] on span "Сохранить" at bounding box center [99, 303] width 20 height 5
type textarea "x"
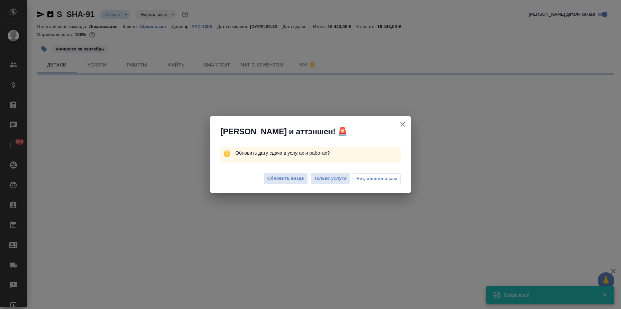
select select "RU"
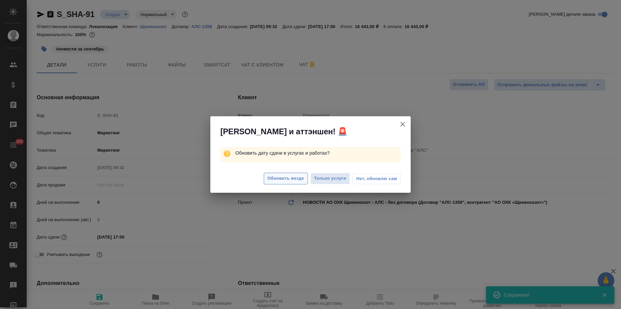
type textarea "x"
drag, startPoint x: 283, startPoint y: 177, endPoint x: 249, endPoint y: 209, distance: 46.3
click at [283, 177] on span "Обновить везде" at bounding box center [285, 178] width 37 height 8
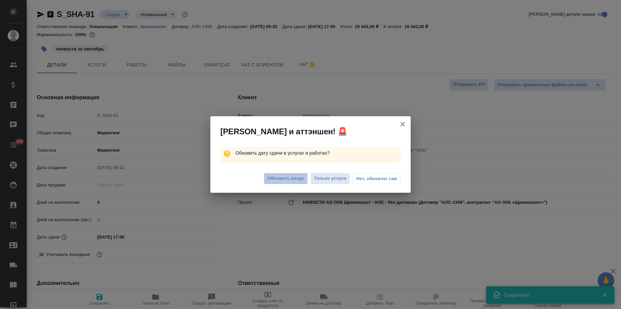
type textarea "x"
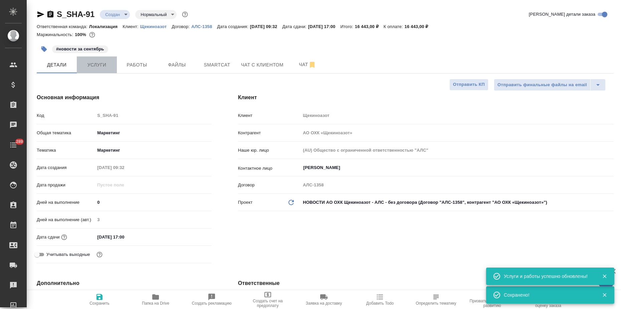
click at [97, 63] on span "Услуги" at bounding box center [97, 65] width 32 height 8
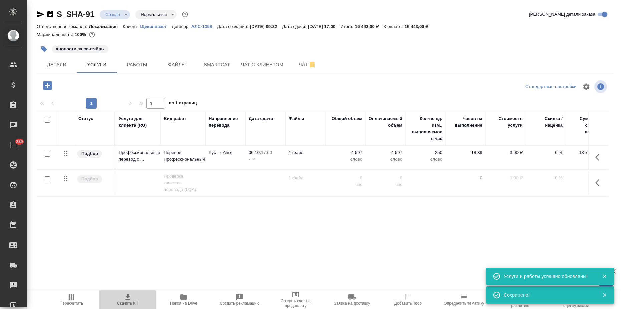
click at [122, 296] on span "Скачать КП" at bounding box center [127, 299] width 48 height 13
click at [422, 25] on p "16 443,00 ₽" at bounding box center [418, 26] width 29 height 5
drag, startPoint x: 422, startPoint y: 25, endPoint x: 441, endPoint y: 26, distance: 19.0
click at [433, 26] on p "16 443,00 ₽" at bounding box center [418, 26] width 29 height 5
copy p "16 443,00"
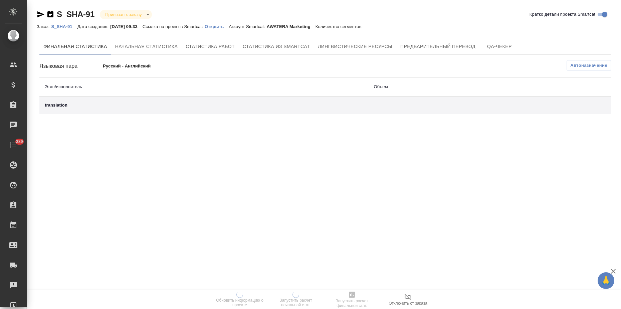
click at [229, 26] on p "Открыть" at bounding box center [217, 26] width 24 height 5
